Goal: Task Accomplishment & Management: Manage account settings

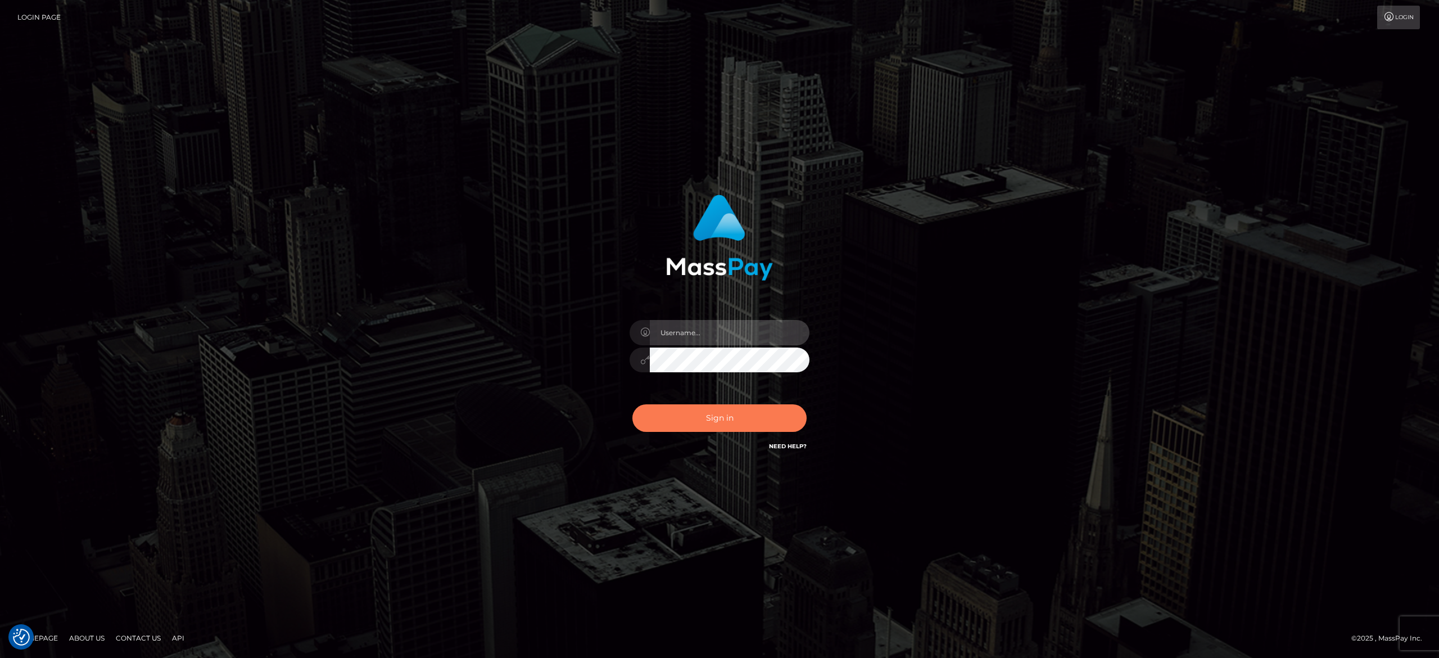
type input "[PERSON_NAME].[PERSON_NAME]"
click at [681, 419] on button "Sign in" at bounding box center [719, 418] width 174 height 28
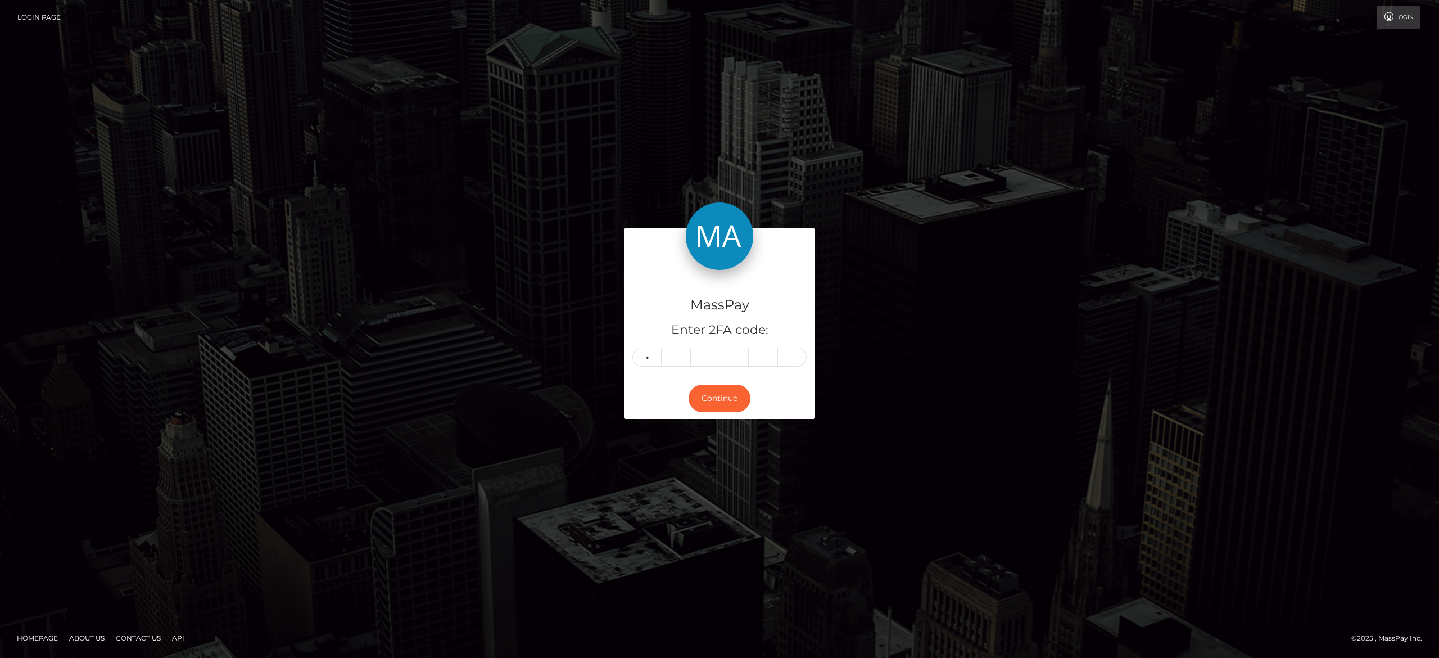
type input "7"
type input "4"
type input "7"
type input "5"
type input "3"
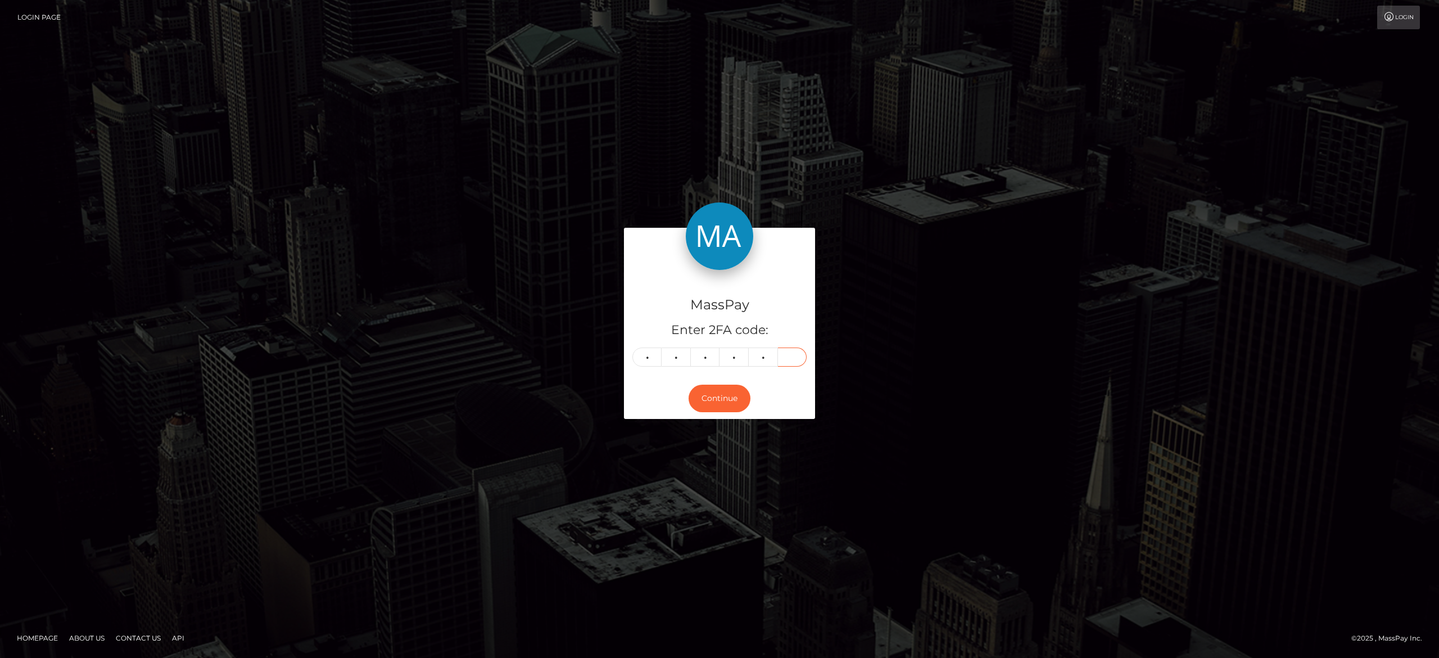
type input "7"
